Goal: Transaction & Acquisition: Purchase product/service

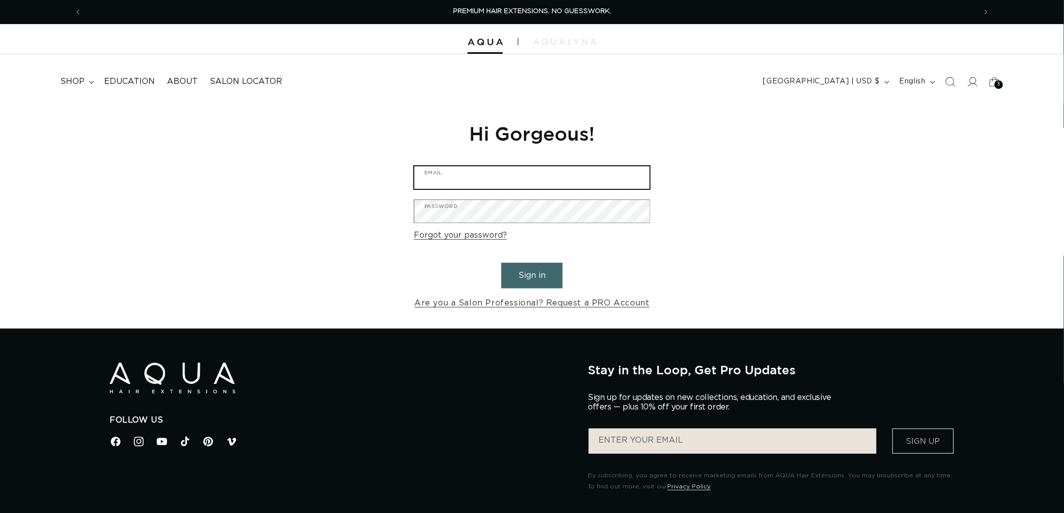
type input "graphics@pabeauty.com"
click at [550, 284] on button "Sign in" at bounding box center [531, 276] width 61 height 26
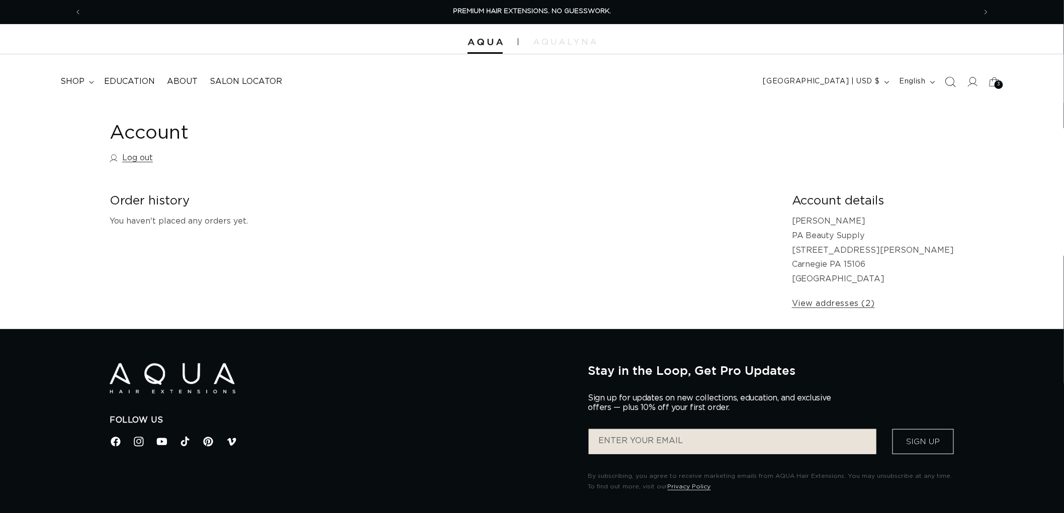
click at [946, 87] on span "Search" at bounding box center [950, 82] width 22 height 22
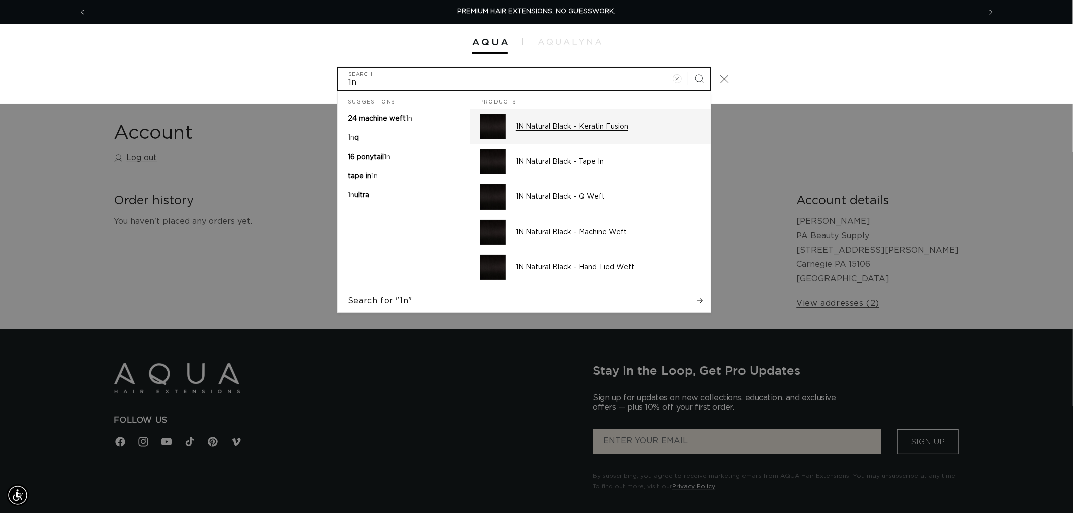
type input "1n"
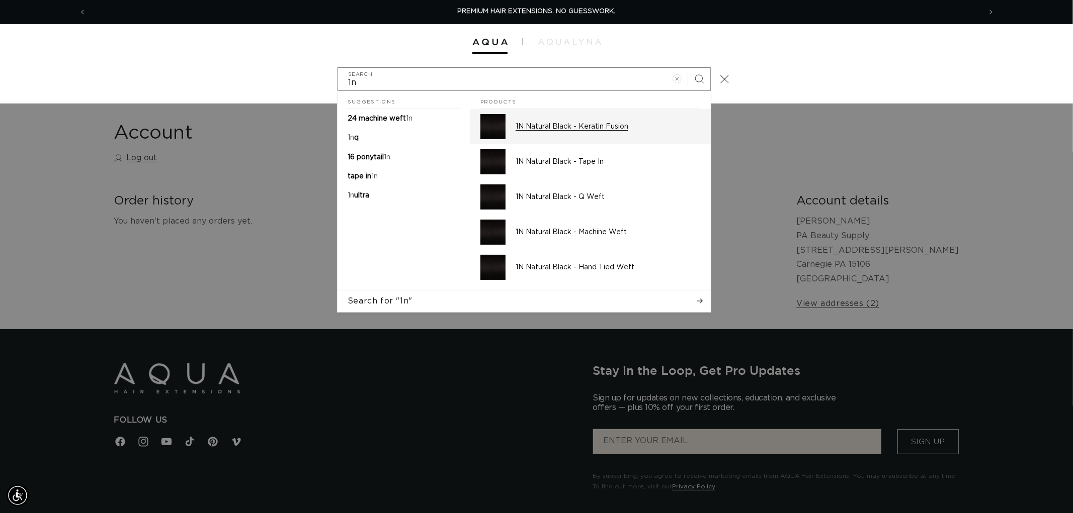
click at [609, 122] on p "1N Natural Black - Keratin Fusion" at bounding box center [607, 126] width 185 height 9
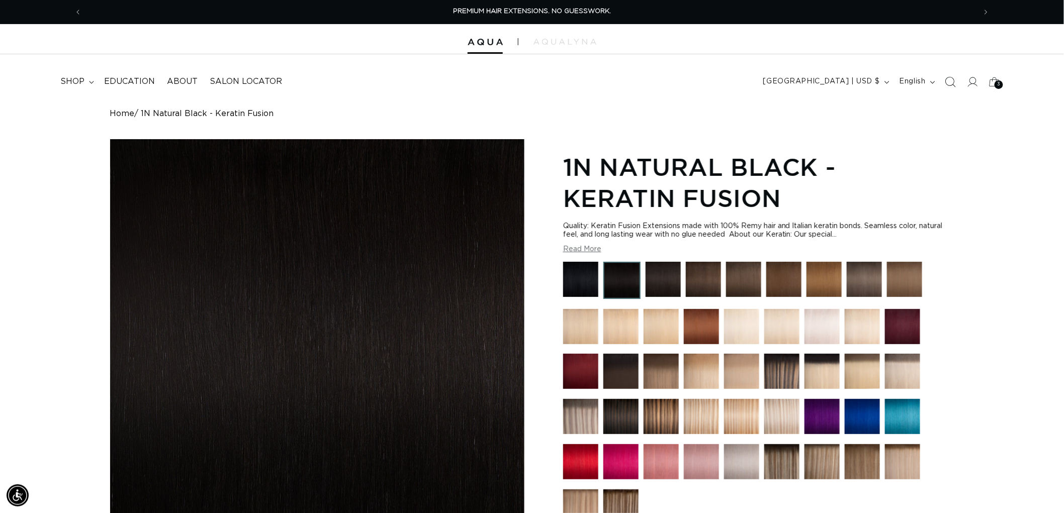
click at [954, 86] on icon "Search" at bounding box center [950, 81] width 11 height 11
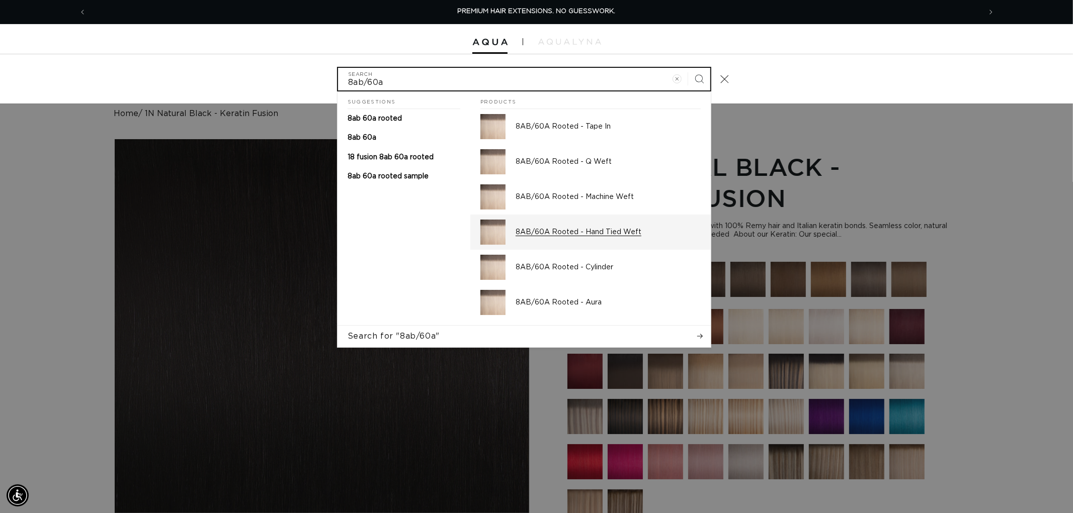
type input "8ab/60a"
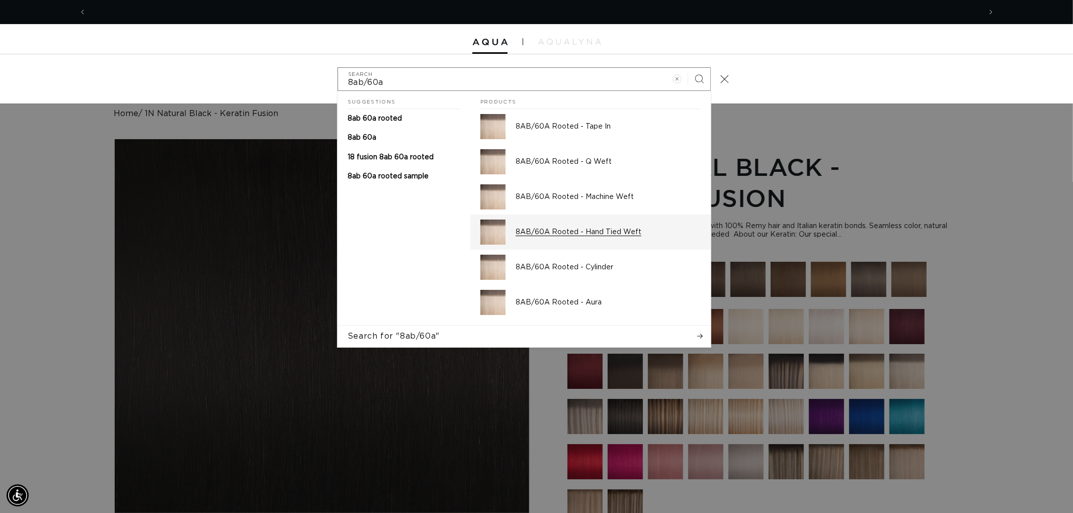
click at [584, 229] on p "8AB/60A Rooted - Hand Tied Weft" at bounding box center [607, 232] width 185 height 9
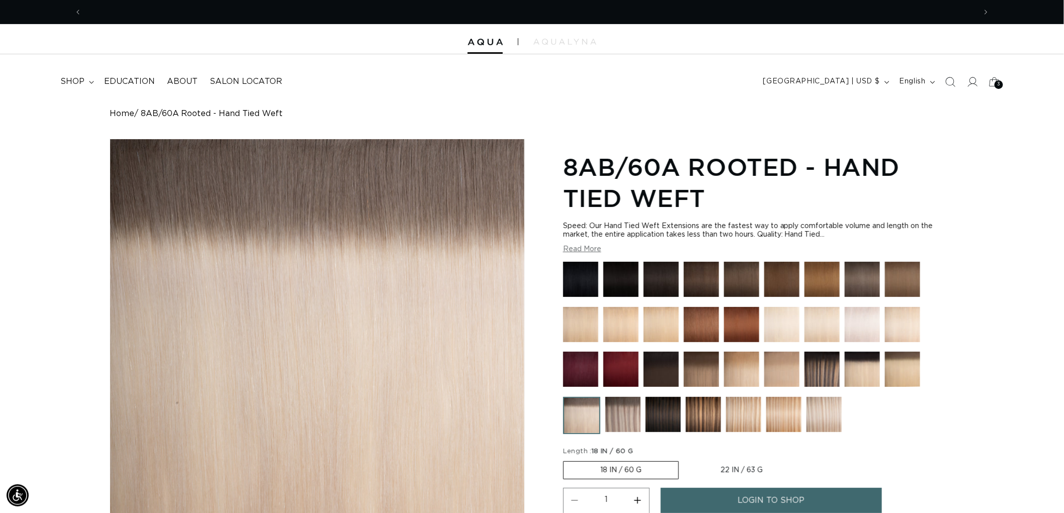
scroll to position [0, 1788]
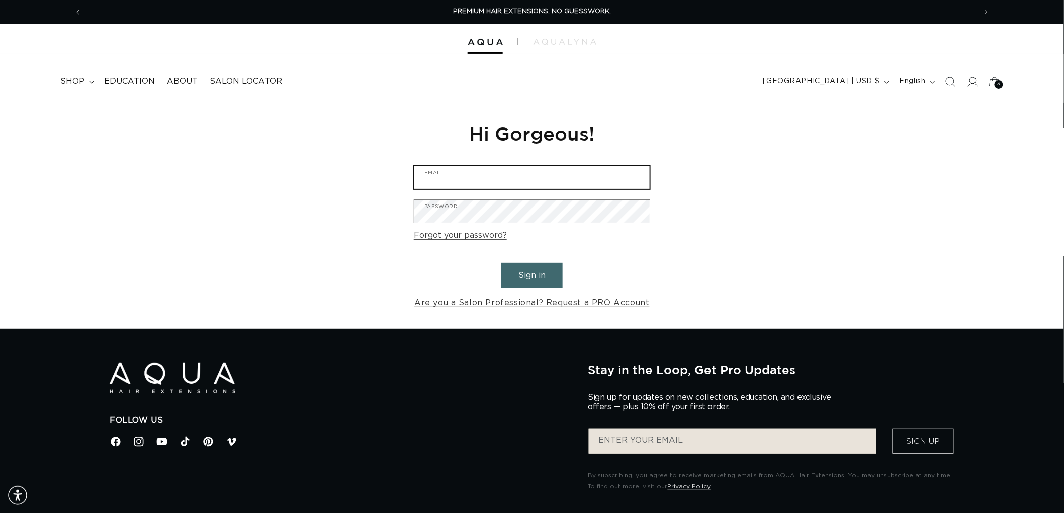
type input "[EMAIL_ADDRESS][DOMAIN_NAME]"
click at [554, 276] on button "Sign in" at bounding box center [531, 276] width 61 height 26
